Goal: Transaction & Acquisition: Purchase product/service

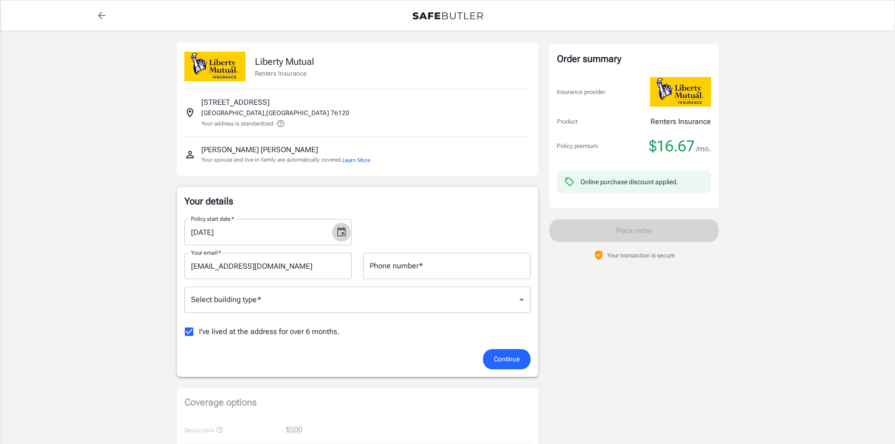
click at [339, 237] on icon "Choose date, selected date is Oct 5, 2025" at bounding box center [341, 232] width 11 height 11
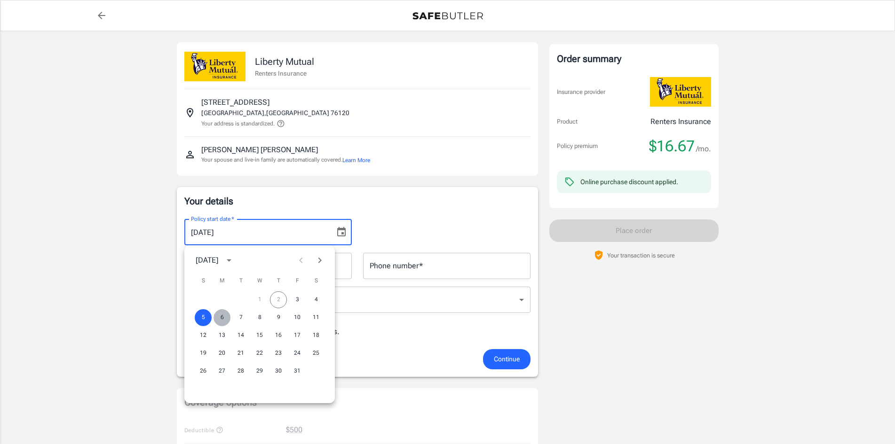
click at [217, 315] on button "6" at bounding box center [222, 317] width 17 height 17
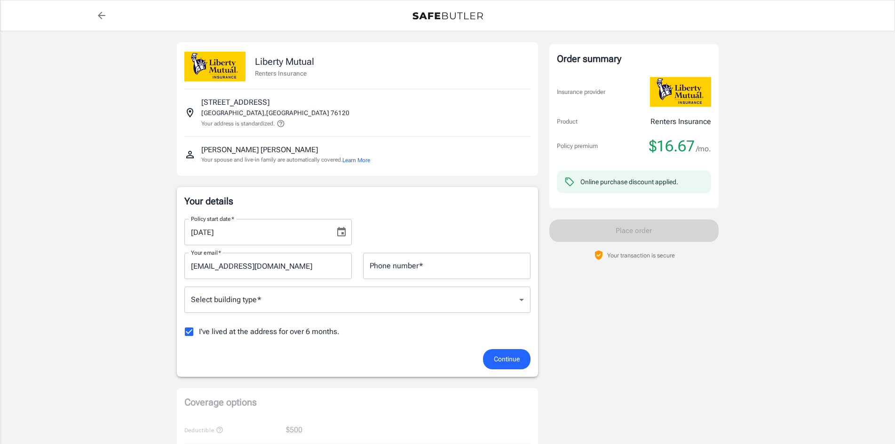
type input "[DATE]"
click at [432, 273] on input "Phone number   *" at bounding box center [446, 266] width 167 height 26
type input "6823827300"
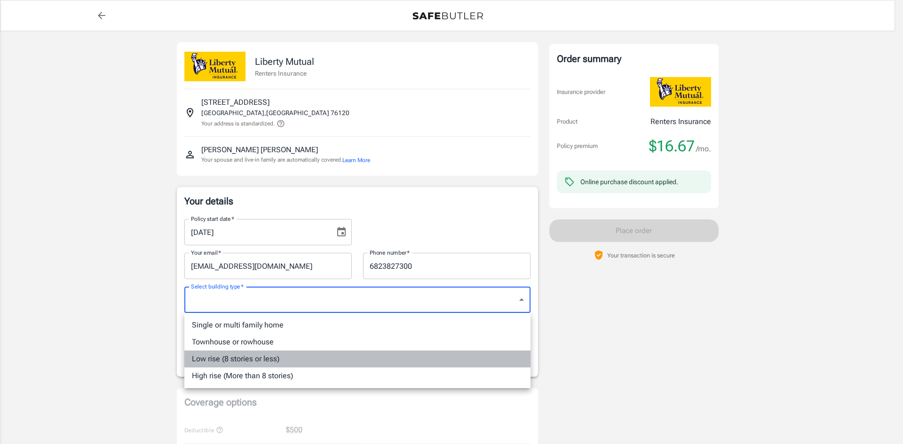
click at [369, 362] on li "Low rise (8 stories or less)" at bounding box center [357, 359] width 346 height 17
type input "lowrise"
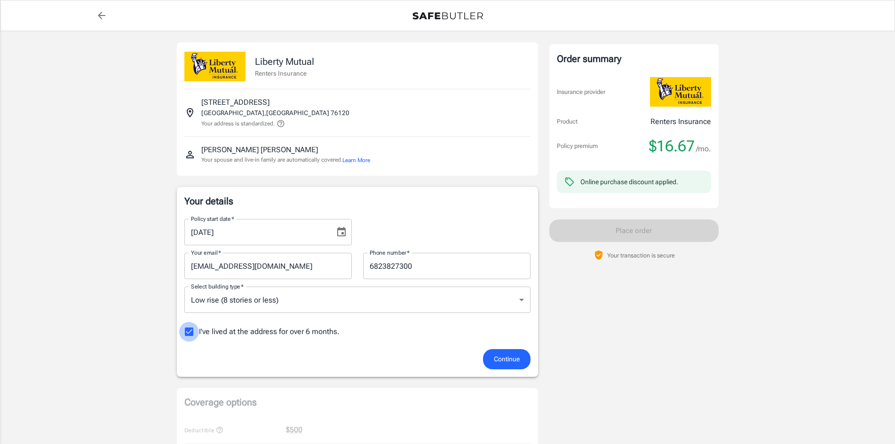
click at [186, 329] on input "I've lived at the address for over 6 months." at bounding box center [189, 332] width 20 height 20
checkbox input "false"
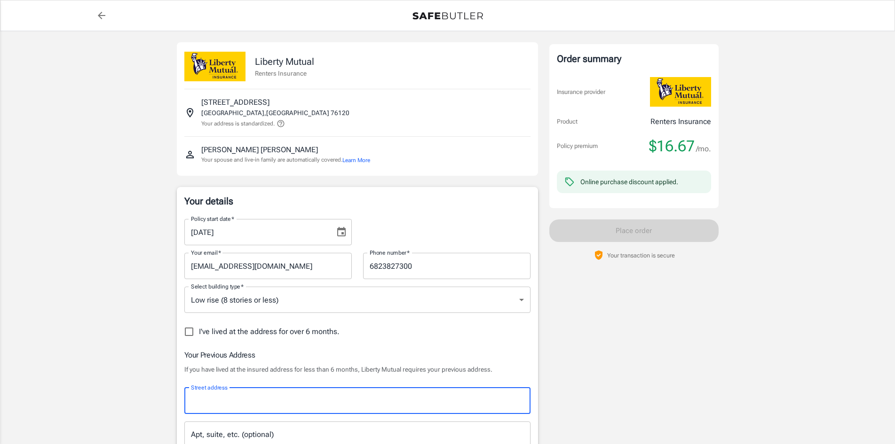
click at [345, 406] on input "Street address" at bounding box center [358, 401] width 338 height 18
type input "[STREET_ADDRESS][PERSON_NAME]"
type input "[GEOGRAPHIC_DATA]"
type input "76112"
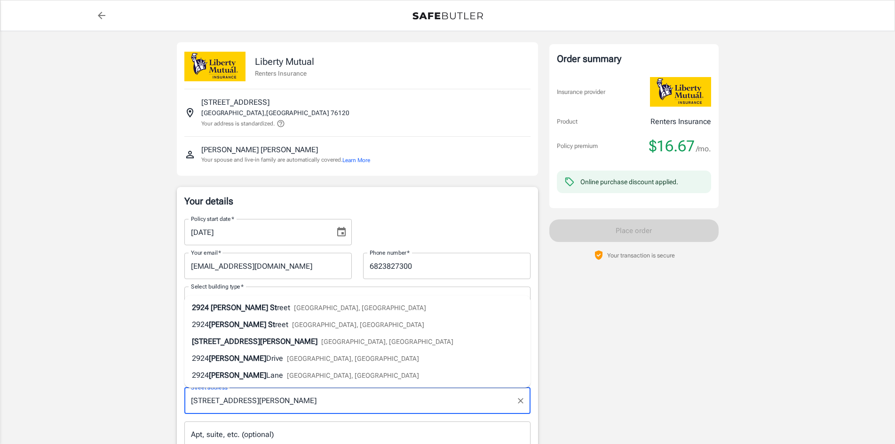
scroll to position [389, 0]
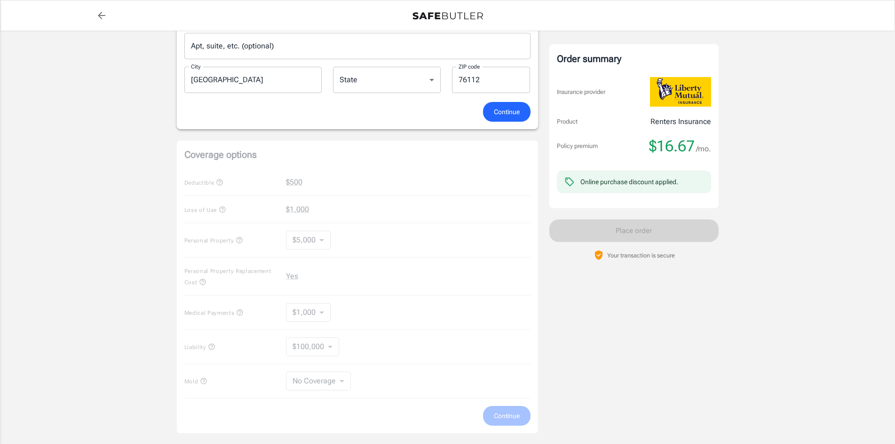
click at [82, 154] on div "Policy premium $ 16.67 /mo Liberty Mutual Renters Insurance [STREET_ADDRESS] Yo…" at bounding box center [447, 126] width 895 height 968
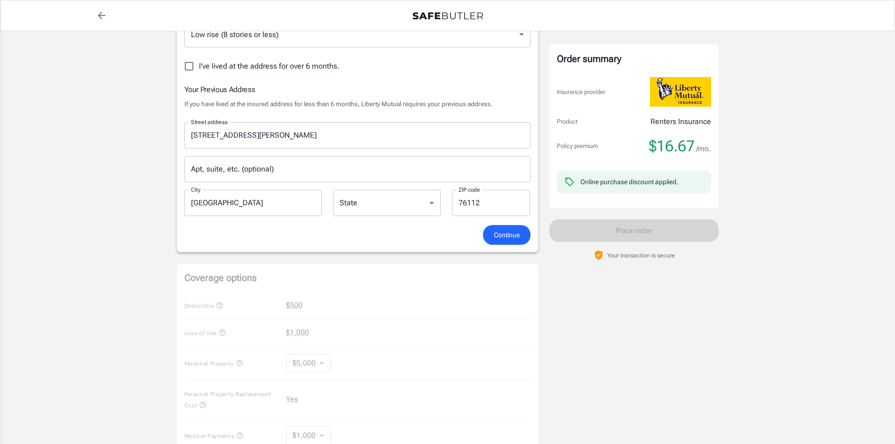
scroll to position [257, 0]
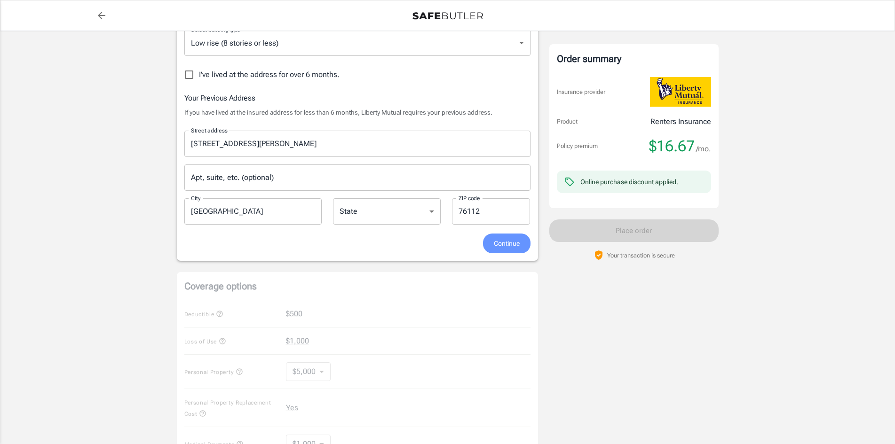
click at [498, 243] on span "Continue" at bounding box center [507, 244] width 26 height 12
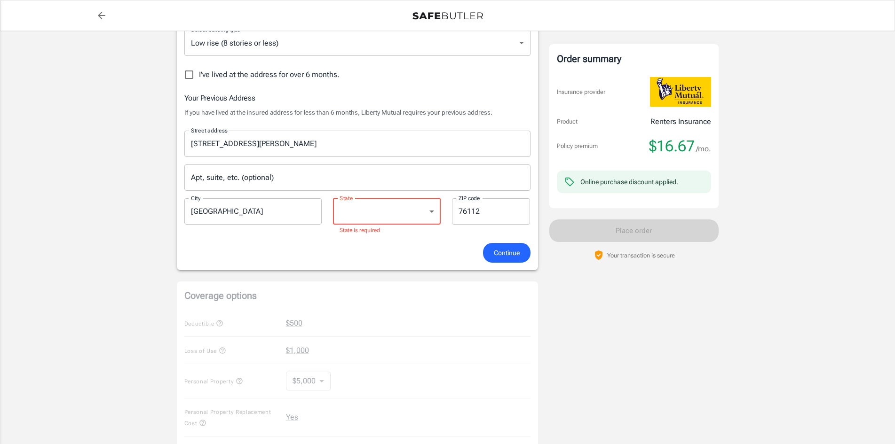
click at [400, 207] on select "[US_STATE] [US_STATE] [US_STATE] [US_STATE] [US_STATE] [US_STATE] [US_STATE] [U…" at bounding box center [387, 211] width 108 height 26
select select "[GEOGRAPHIC_DATA]"
click at [333, 198] on select "[US_STATE] [US_STATE] [US_STATE] [US_STATE] [US_STATE] [US_STATE] [US_STATE] [U…" at bounding box center [387, 211] width 108 height 26
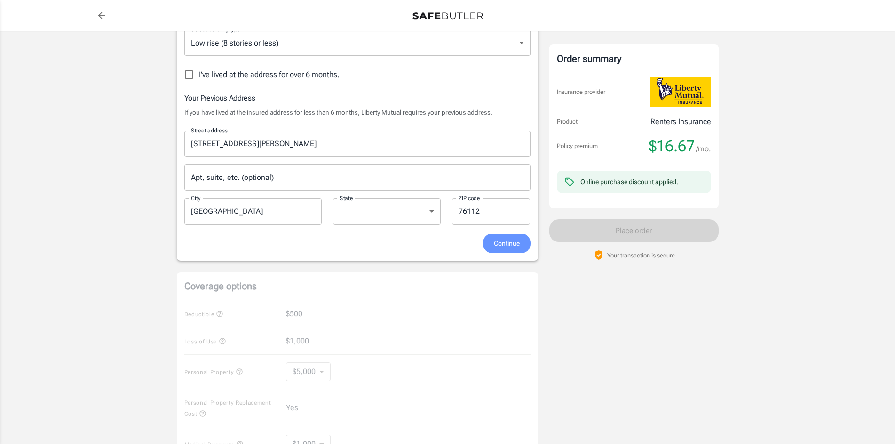
click at [510, 246] on span "Continue" at bounding box center [507, 244] width 26 height 12
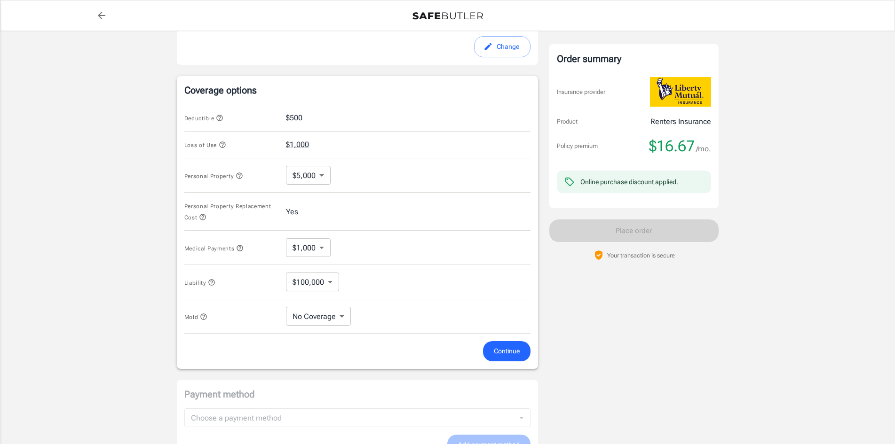
scroll to position [348, 0]
click at [594, 311] on div "Order summary Insurance provider Product Renters Insurance Policy premium $16.6…" at bounding box center [633, 113] width 169 height 839
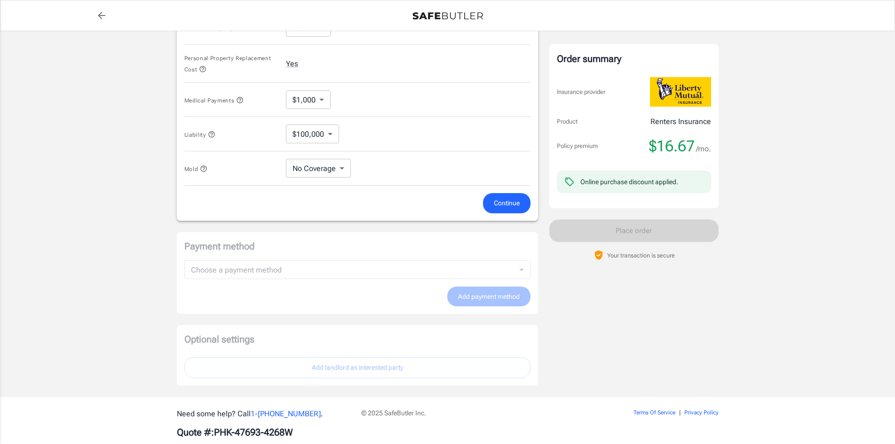
scroll to position [499, 0]
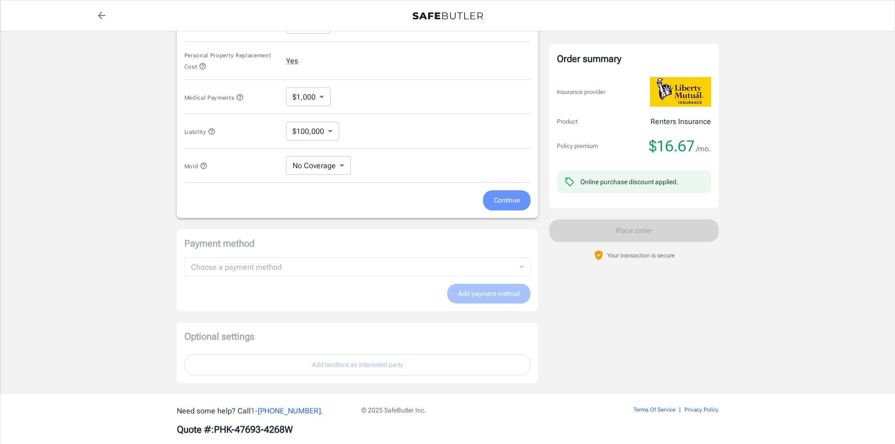
click at [511, 196] on span "Continue" at bounding box center [507, 201] width 26 height 12
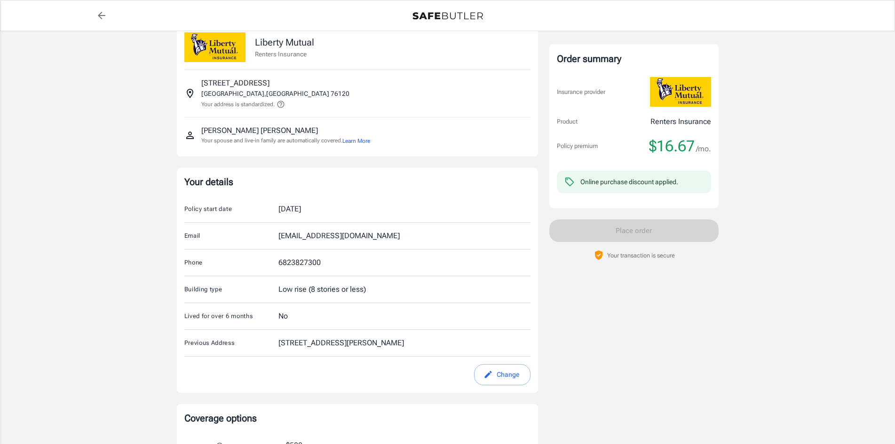
scroll to position [0, 0]
